Goal: Task Accomplishment & Management: Manage account settings

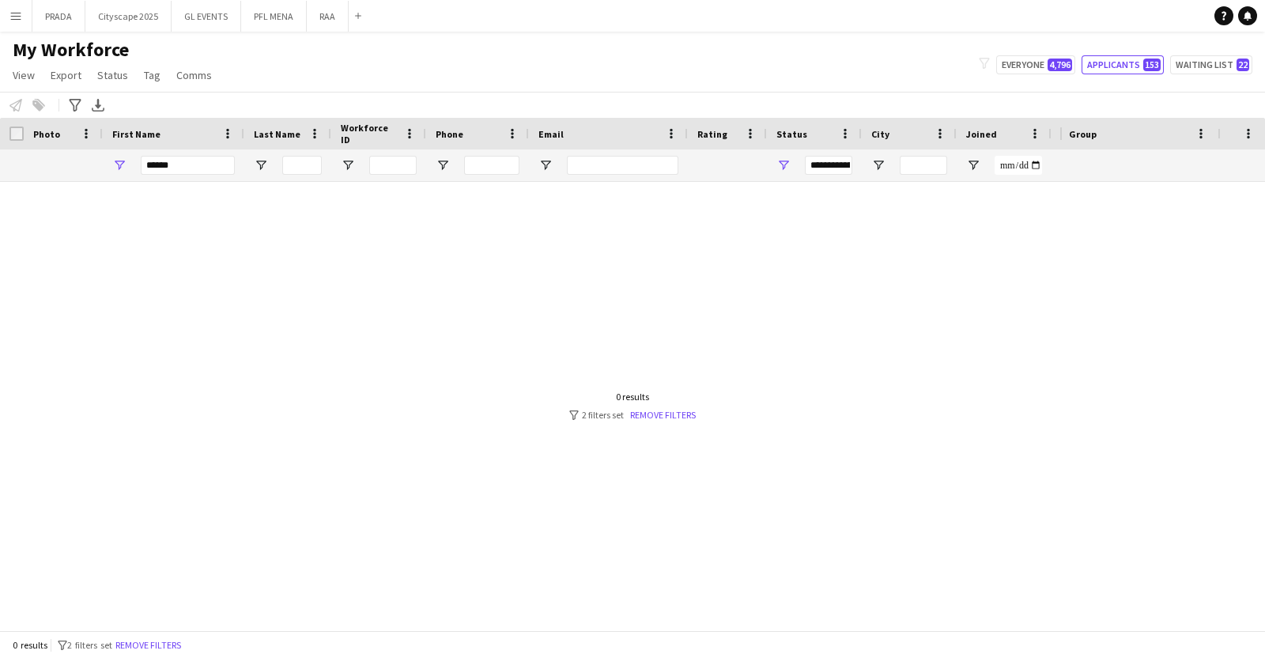
click at [187, 164] on input "******" at bounding box center [188, 165] width 94 height 19
type input "******"
click at [664, 411] on link "Remove filters" at bounding box center [663, 415] width 66 height 12
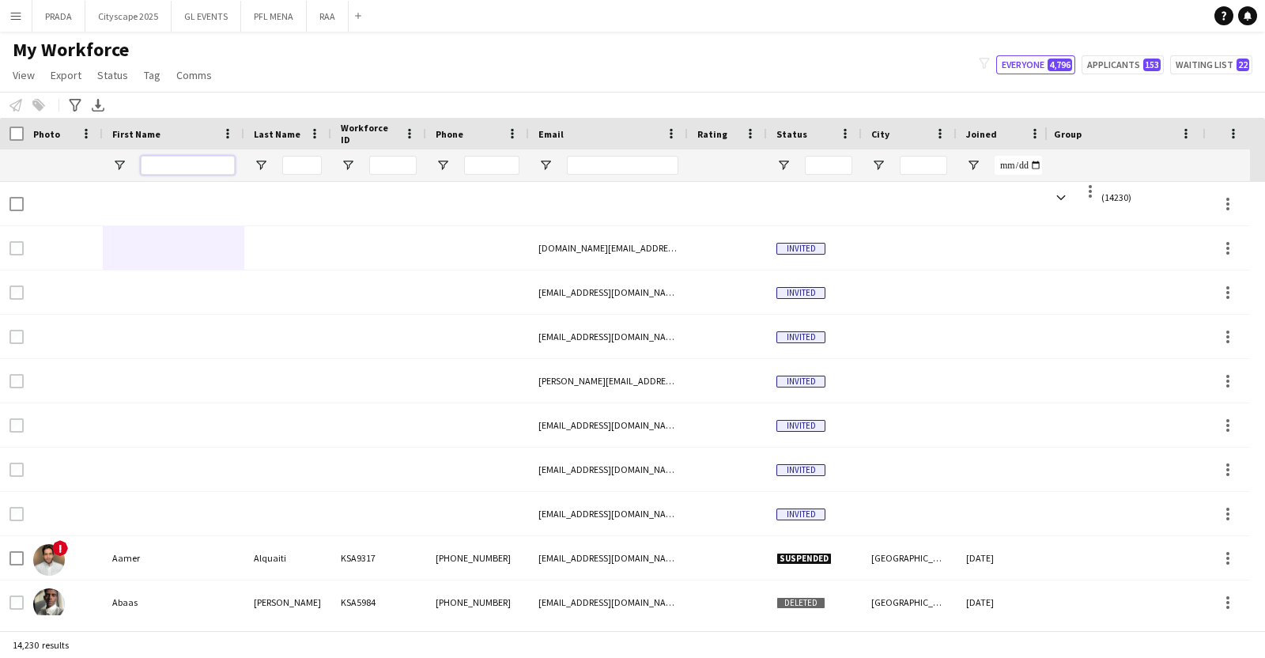
click at [178, 162] on input "First Name Filter Input" at bounding box center [188, 165] width 94 height 19
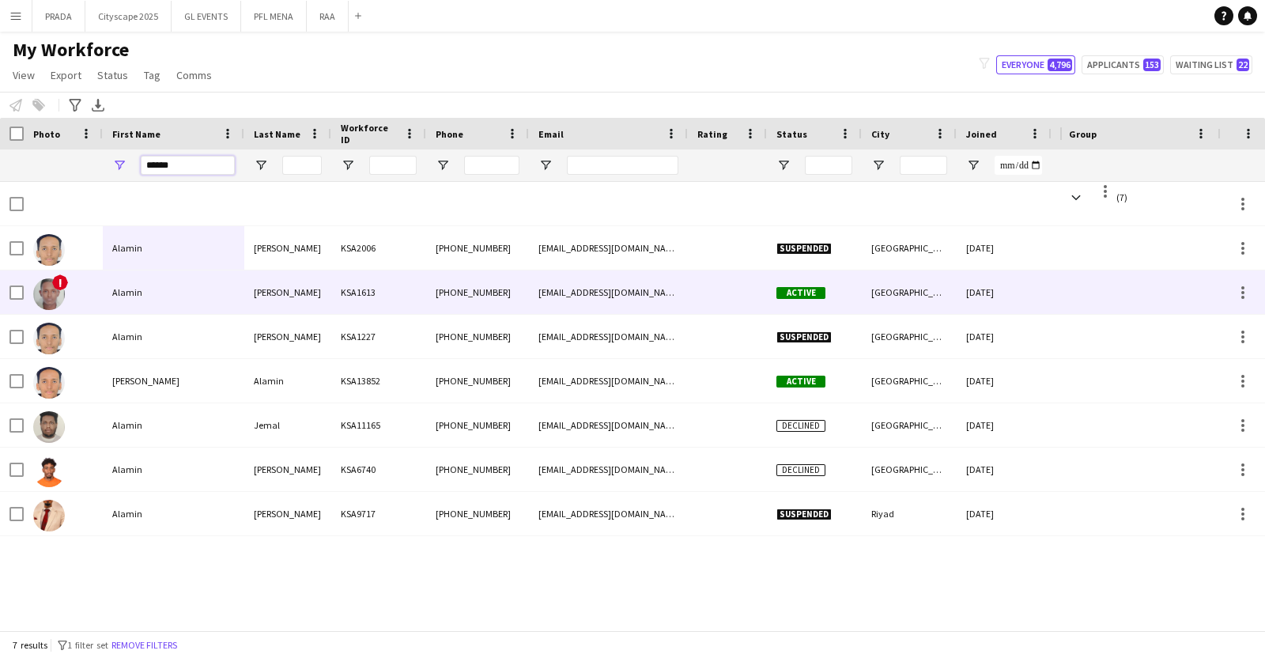
type input "******"
click at [150, 290] on div "Alamin" at bounding box center [174, 291] width 142 height 43
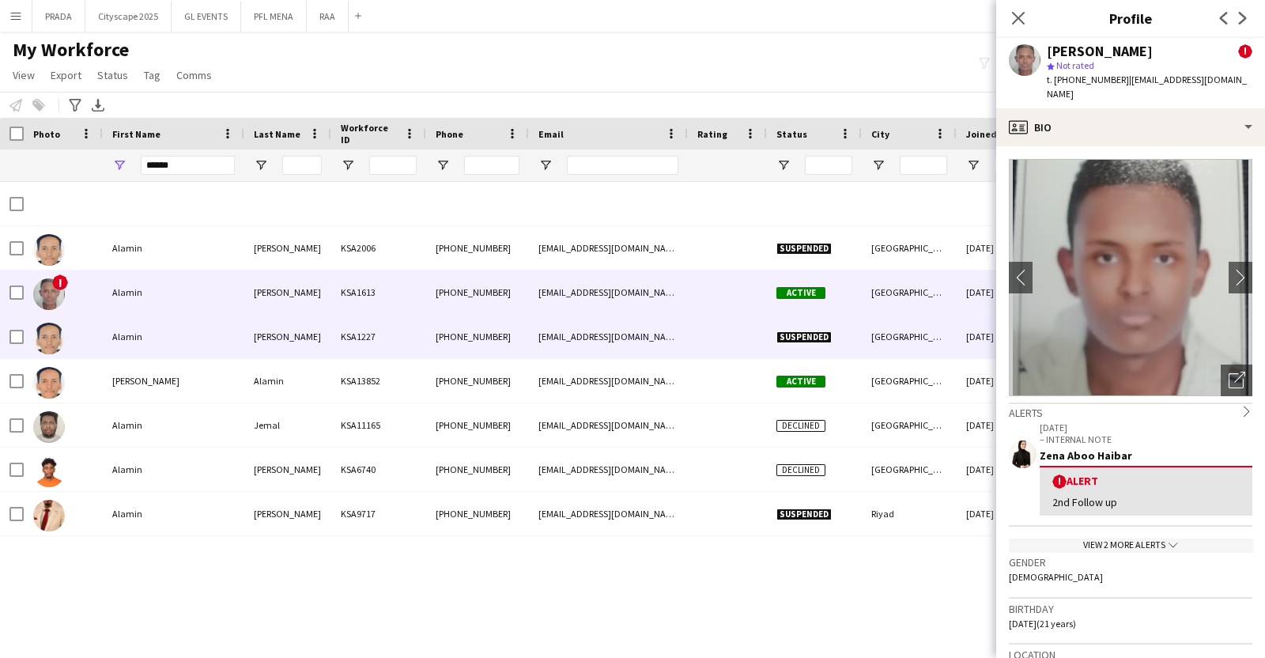
click at [137, 352] on div "Alamin" at bounding box center [174, 336] width 142 height 43
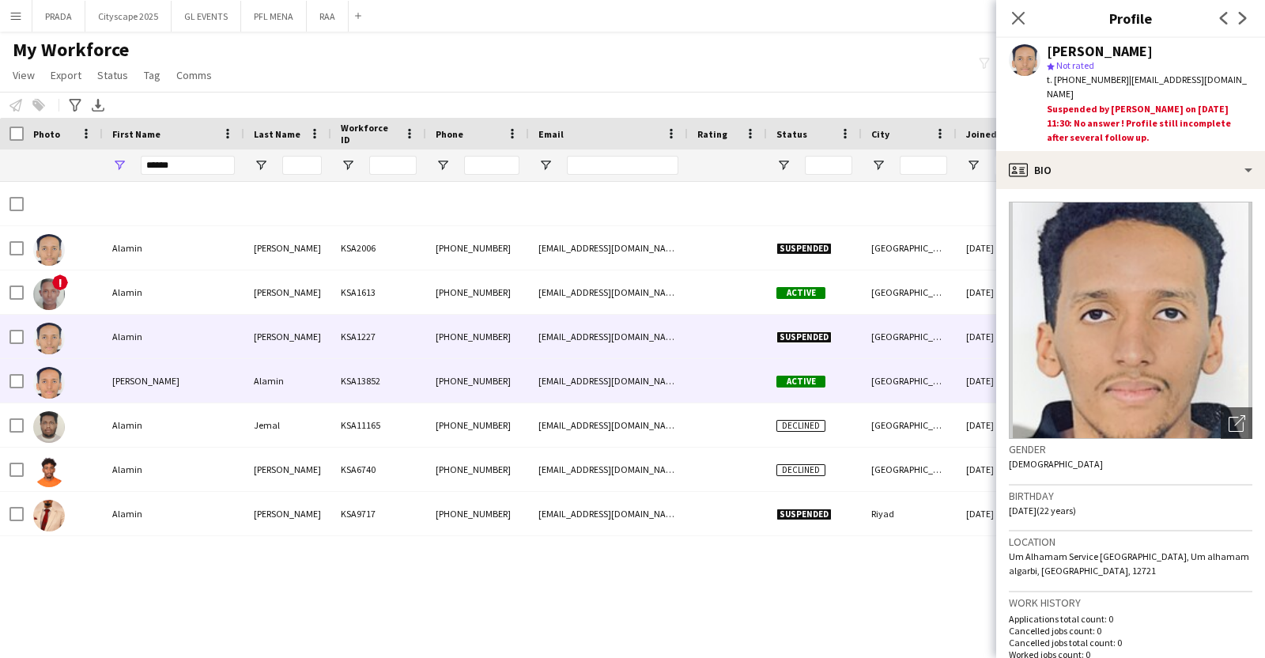
click at [127, 382] on div "[PERSON_NAME]" at bounding box center [174, 380] width 142 height 43
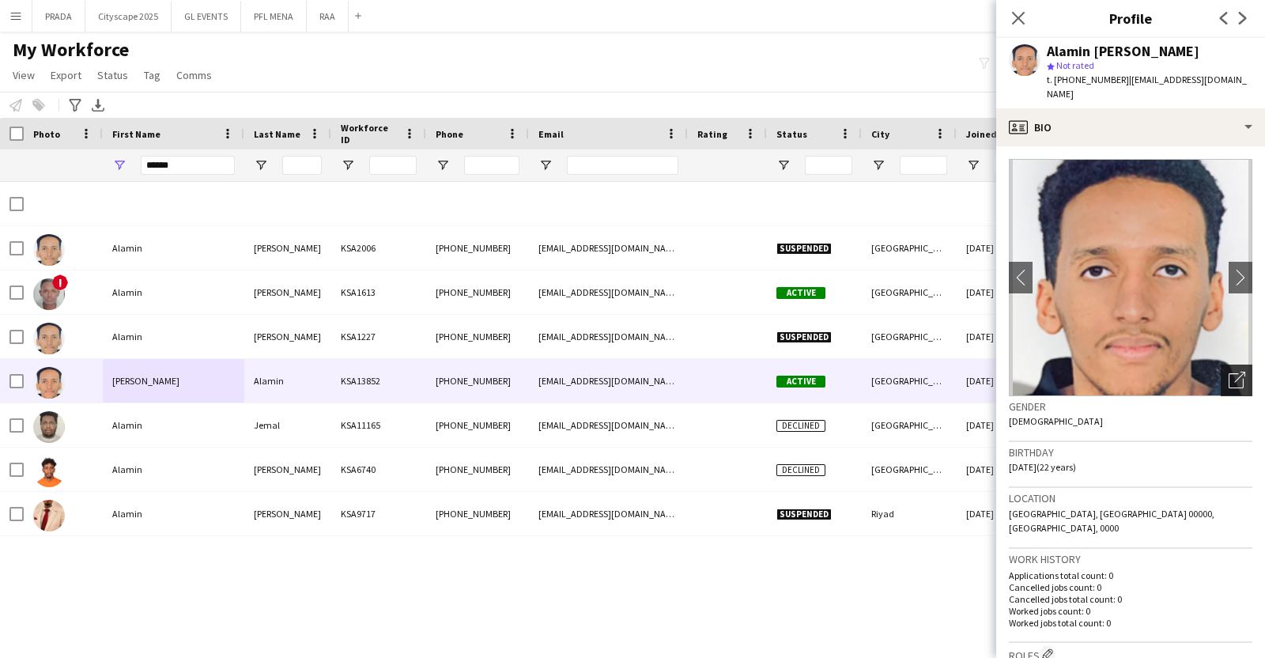
click at [1226, 376] on div "Open photos pop-in" at bounding box center [1237, 381] width 32 height 32
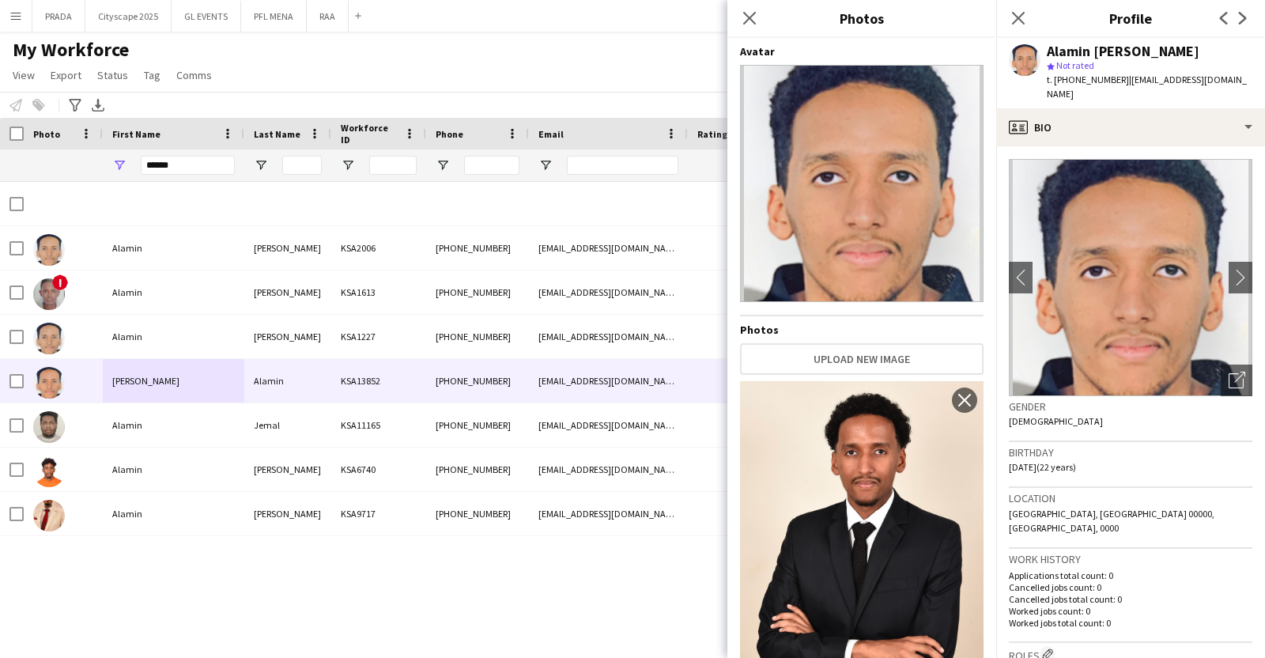
scroll to position [53, 0]
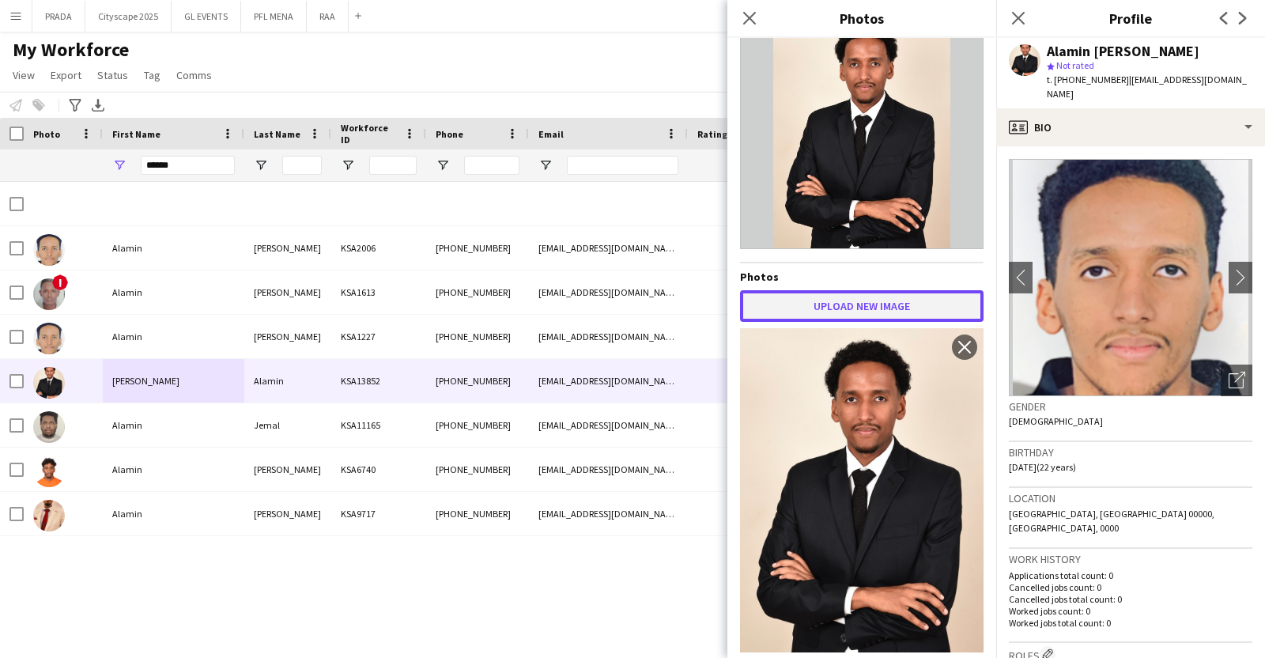
click at [797, 312] on button "Upload new image" at bounding box center [862, 306] width 244 height 32
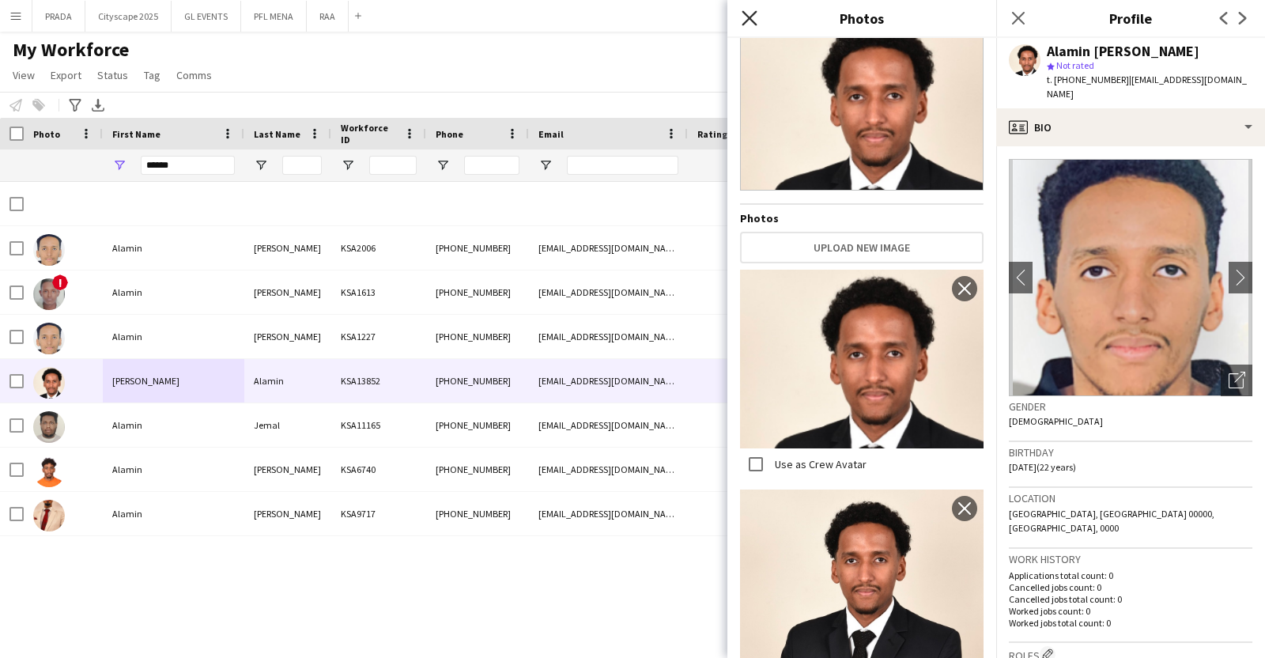
click at [754, 16] on icon "Close pop-in" at bounding box center [749, 17] width 15 height 15
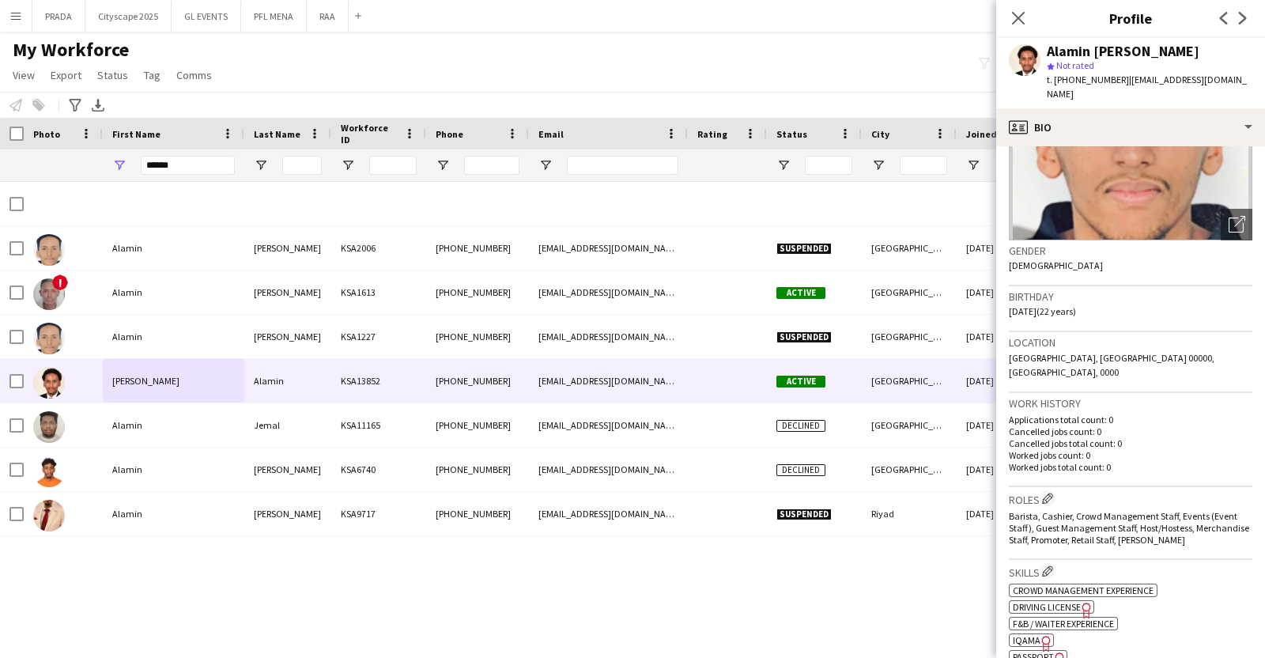
scroll to position [155, 0]
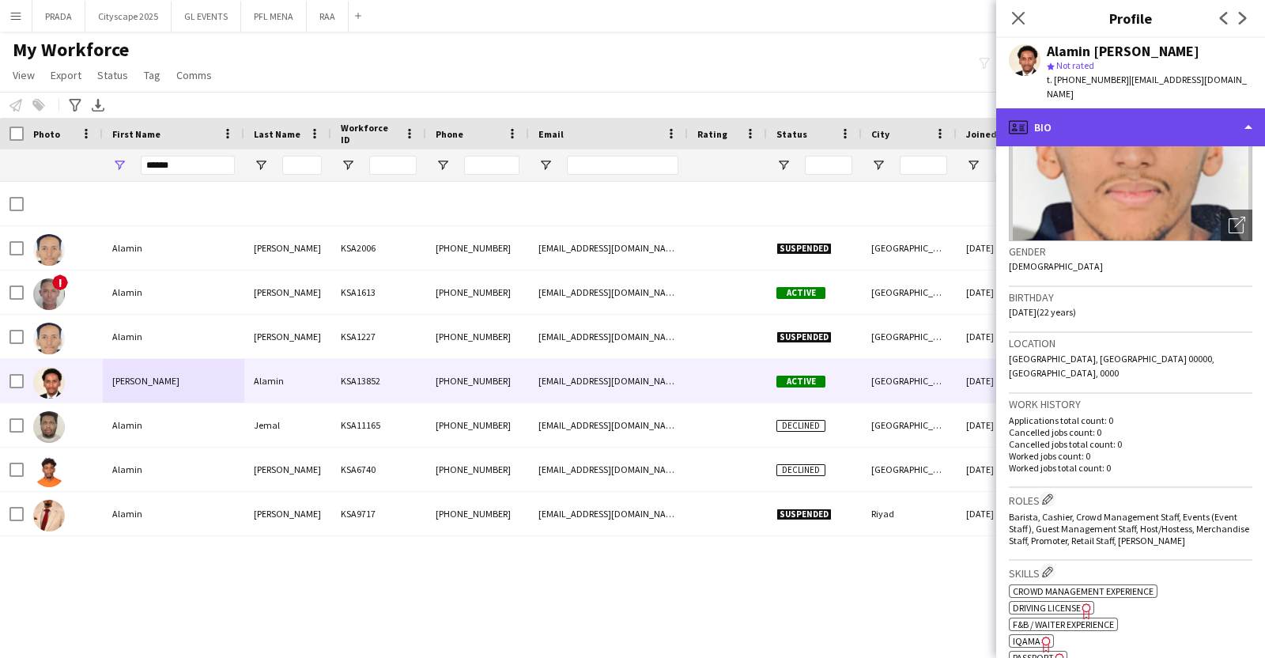
click at [1119, 108] on div "profile Bio" at bounding box center [1130, 127] width 269 height 38
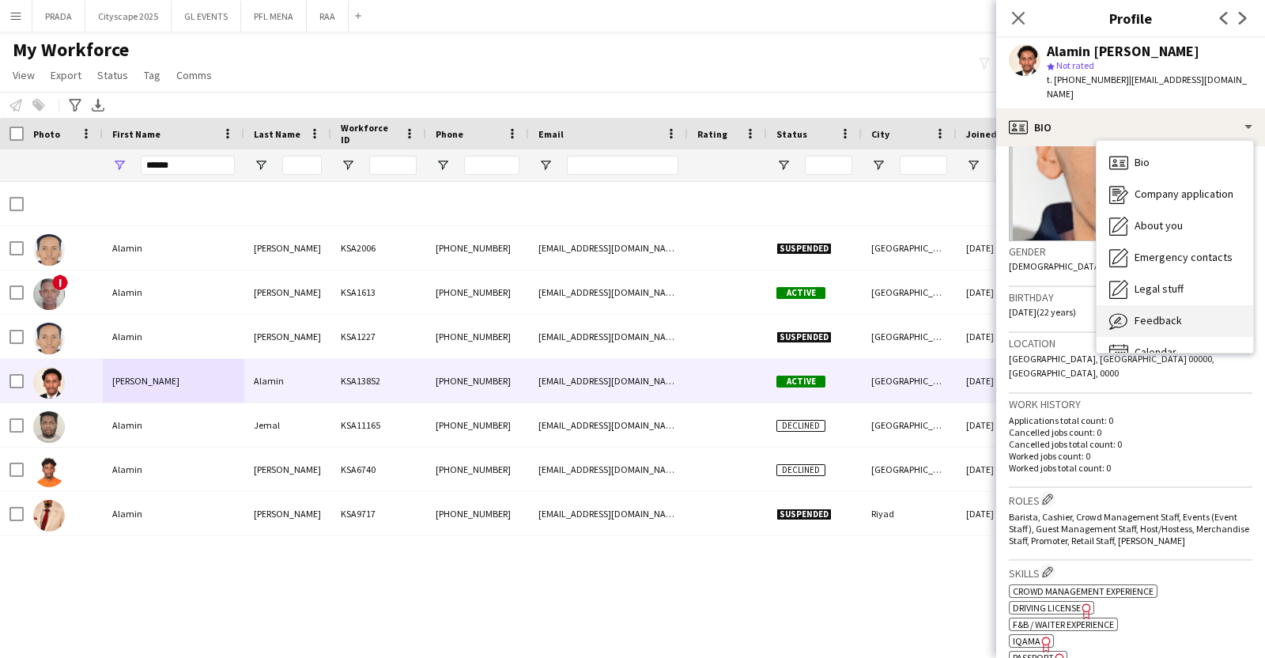
click at [1174, 313] on span "Feedback" at bounding box center [1158, 320] width 47 height 14
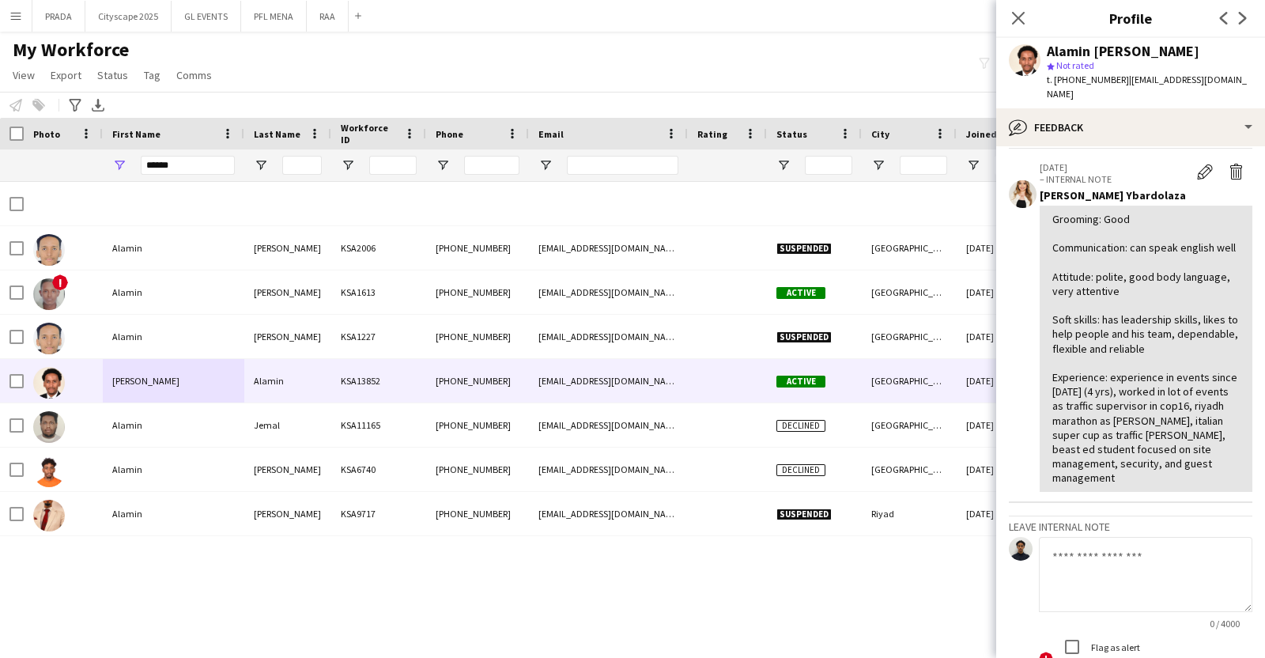
scroll to position [68, 0]
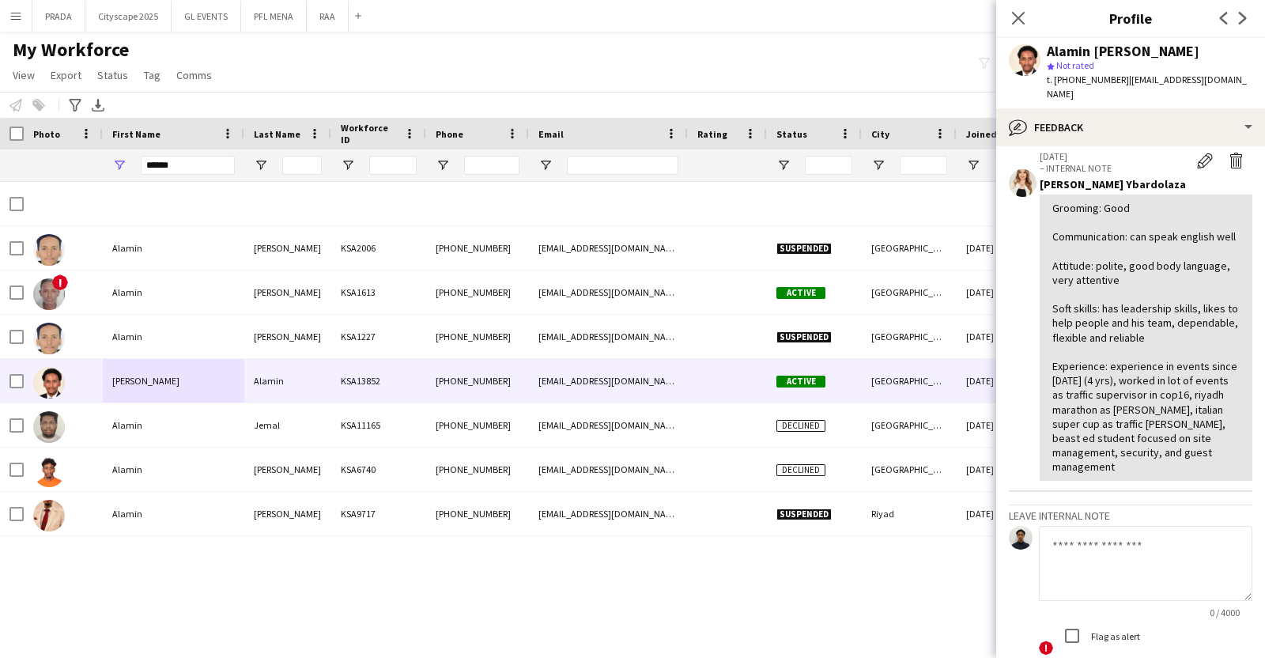
click at [1135, 201] on div "Grooming: Good Communication: can speak english well Attitude: polite, good bod…" at bounding box center [1146, 338] width 187 height 274
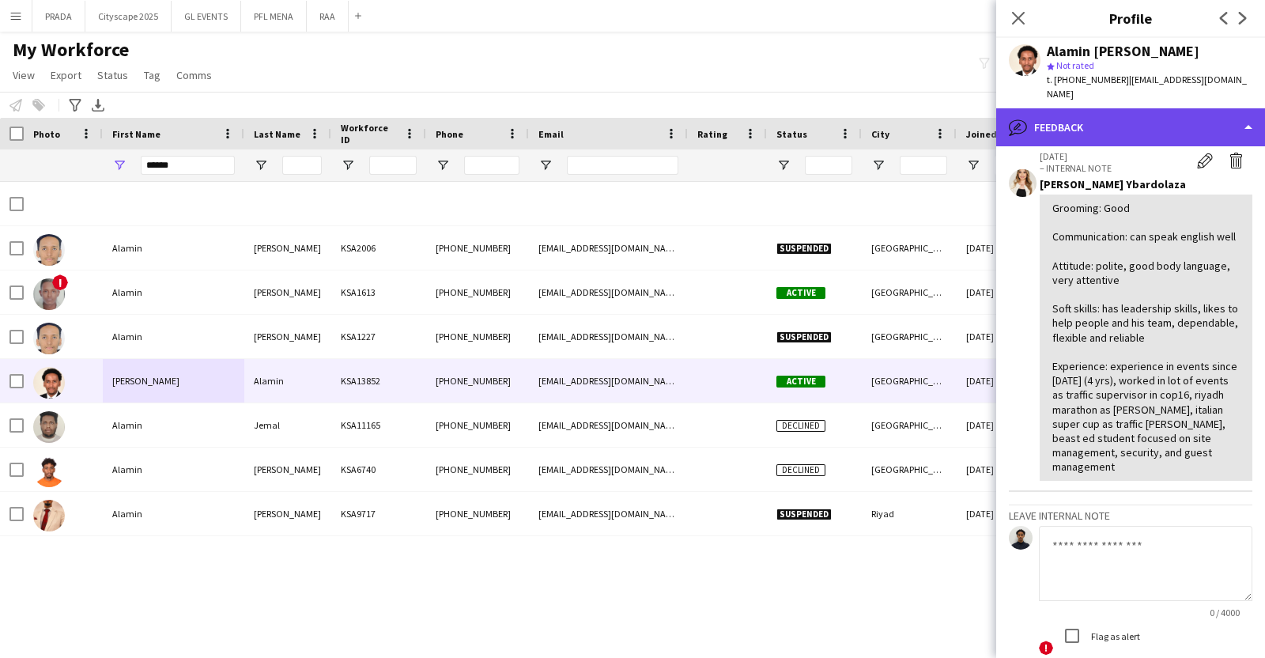
click at [1109, 112] on div "bubble-pencil Feedback" at bounding box center [1130, 127] width 269 height 38
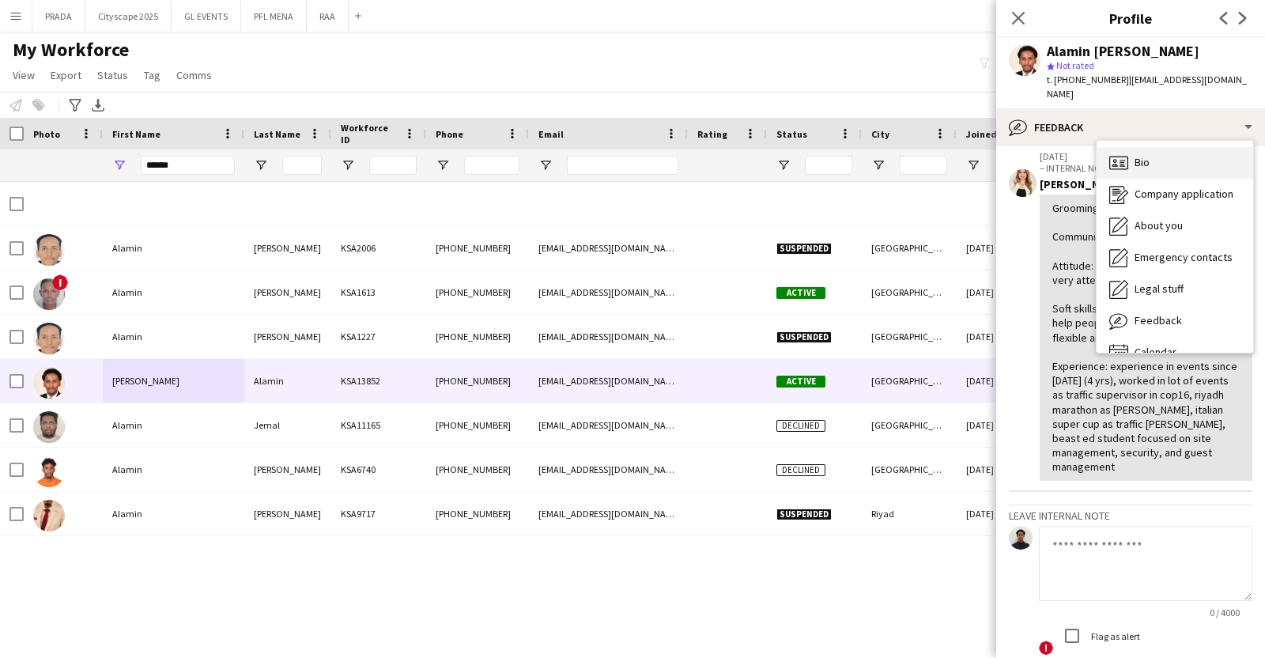
click at [1155, 147] on div "Bio Bio" at bounding box center [1175, 163] width 157 height 32
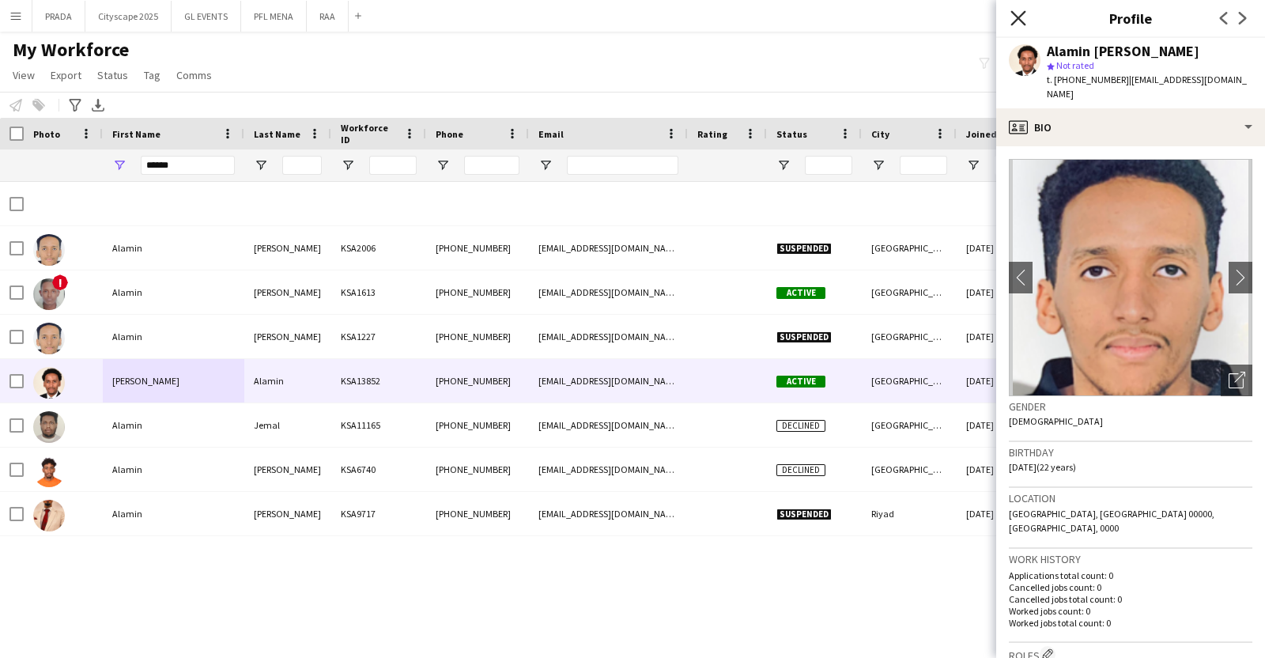
click at [1011, 11] on icon at bounding box center [1018, 17] width 15 height 15
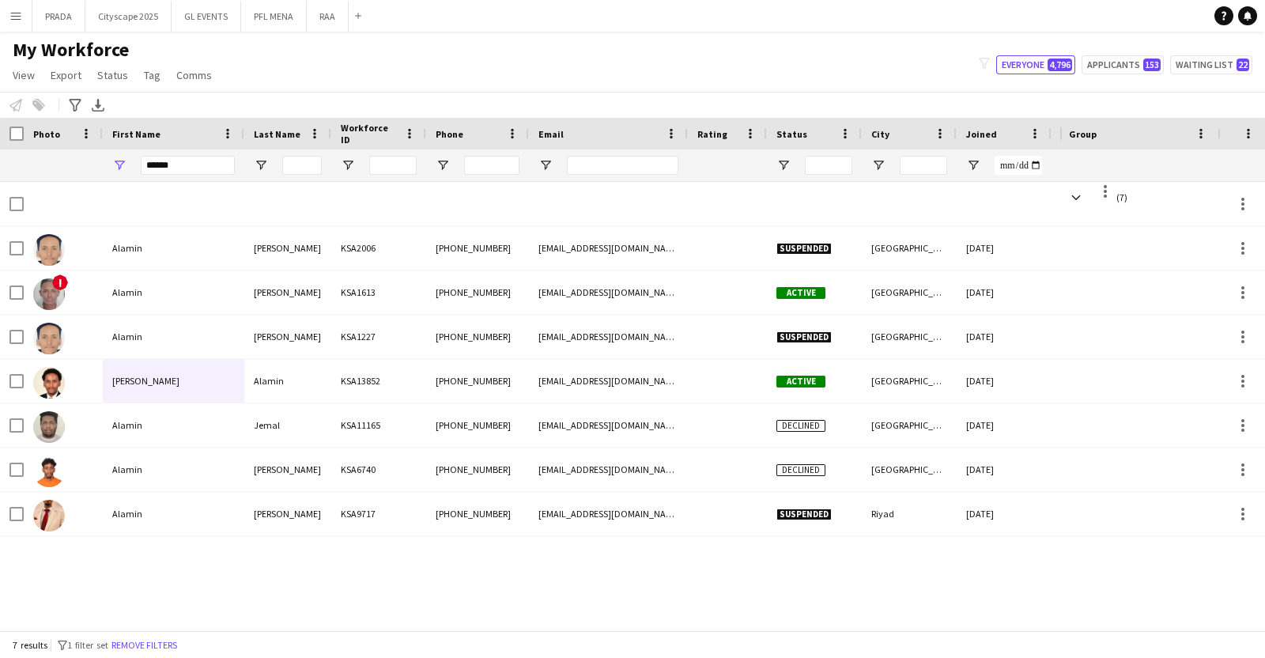
click at [876, 3] on app-navbar "Menu Boards Boards Boards All jobs Status Workforce Workforce My Workforce Recr…" at bounding box center [632, 16] width 1265 height 32
